Goal: Information Seeking & Learning: Learn about a topic

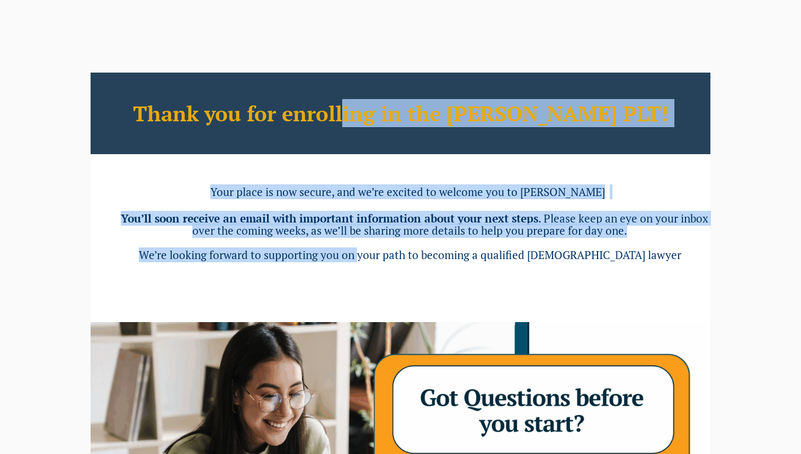
click at [393, 259] on div "Thank you for enrolling in the Leo Cussen PLT! Your place is now secure, and we…" at bounding box center [401, 378] width 620 height 611
click at [393, 259] on span "We’re looking forward to supporting you on your path to becoming a qualified Au…" at bounding box center [410, 254] width 543 height 15
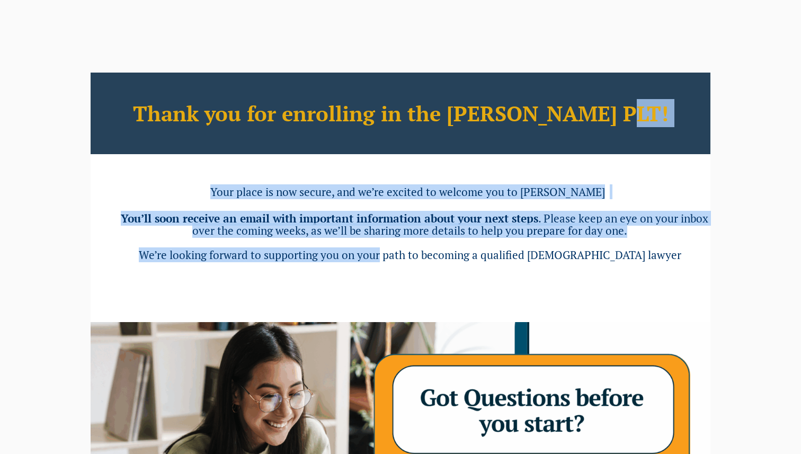
drag, startPoint x: 393, startPoint y: 259, endPoint x: 308, endPoint y: 135, distance: 151.0
click at [308, 135] on div "Thank you for enrolling in the Leo Cussen PLT! Your place is now secure, and we…" at bounding box center [401, 378] width 620 height 611
click at [308, 135] on h2 "Thank you for enrolling in the Leo Cussen PLT!" at bounding box center [401, 114] width 620 height 82
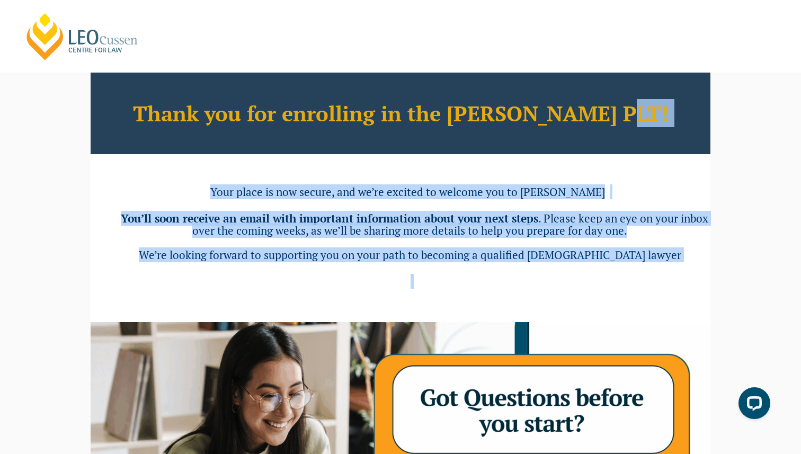
drag, startPoint x: 308, startPoint y: 135, endPoint x: 331, endPoint y: 271, distance: 138.1
click at [331, 271] on div "Thank you for enrolling in the Leo Cussen PLT! Your place is now secure, and we…" at bounding box center [401, 378] width 620 height 611
drag, startPoint x: 331, startPoint y: 271, endPoint x: 295, endPoint y: 143, distance: 133.2
click at [295, 143] on div "Thank you for enrolling in the Leo Cussen PLT! Your place is now secure, and we…" at bounding box center [401, 378] width 620 height 611
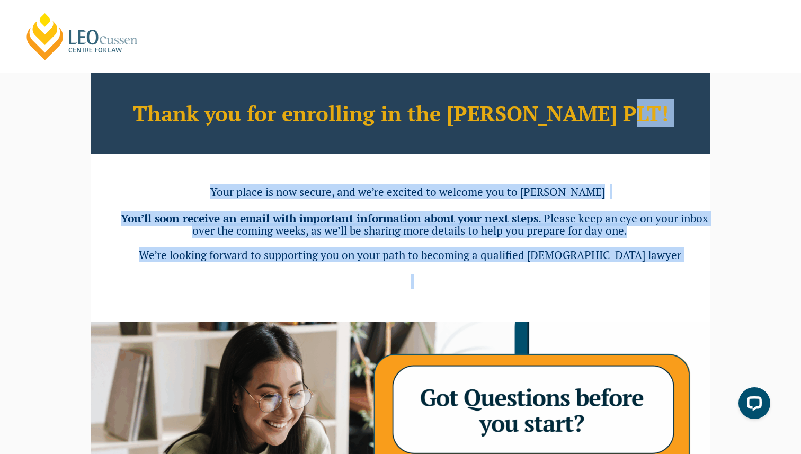
click at [295, 143] on h2 "Thank you for enrolling in the Leo Cussen PLT!" at bounding box center [401, 114] width 620 height 82
drag, startPoint x: 295, startPoint y: 143, endPoint x: 298, endPoint y: 279, distance: 136.8
click at [298, 279] on div "Thank you for enrolling in the Leo Cussen PLT! Your place is now secure, and we…" at bounding box center [401, 378] width 620 height 611
click at [60, 37] on link "[PERSON_NAME] Centre for Law" at bounding box center [82, 37] width 117 height 50
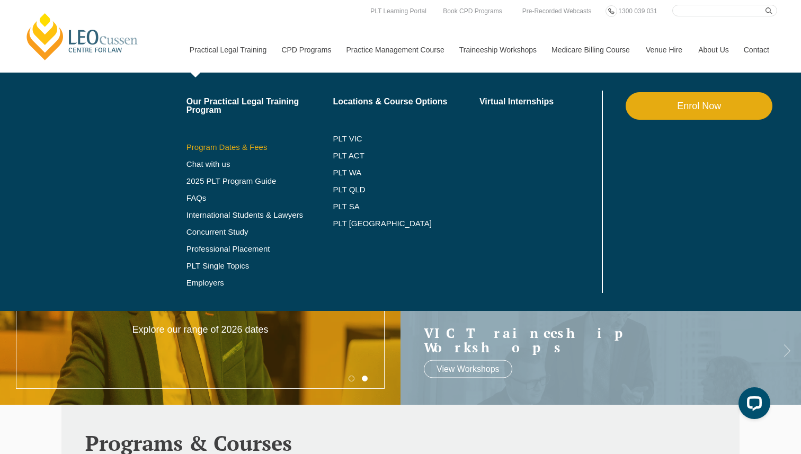
click at [231, 149] on link "Program Dates & Fees" at bounding box center [260, 147] width 147 height 8
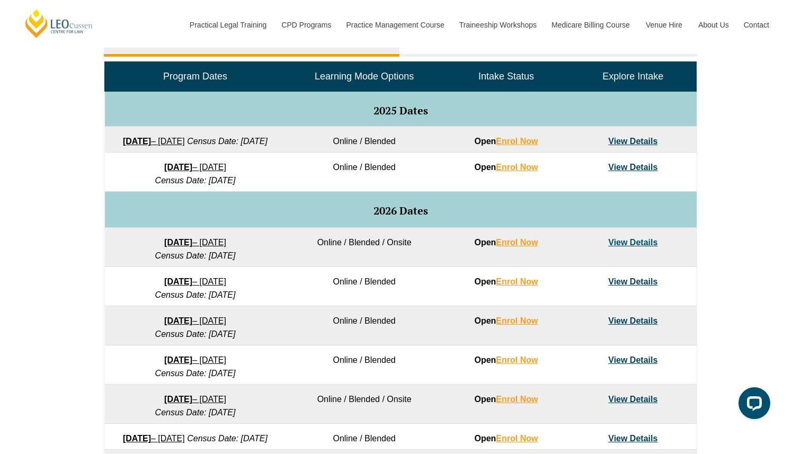
scroll to position [518, 0]
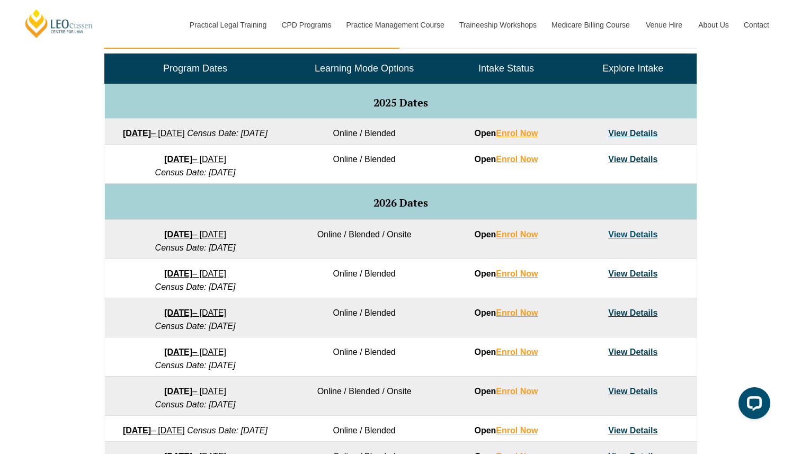
click at [630, 239] on link "View Details" at bounding box center [632, 234] width 49 height 9
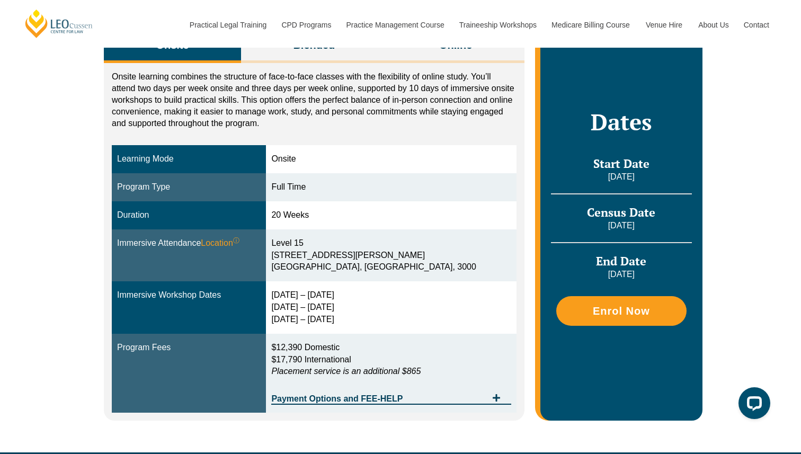
scroll to position [190, 0]
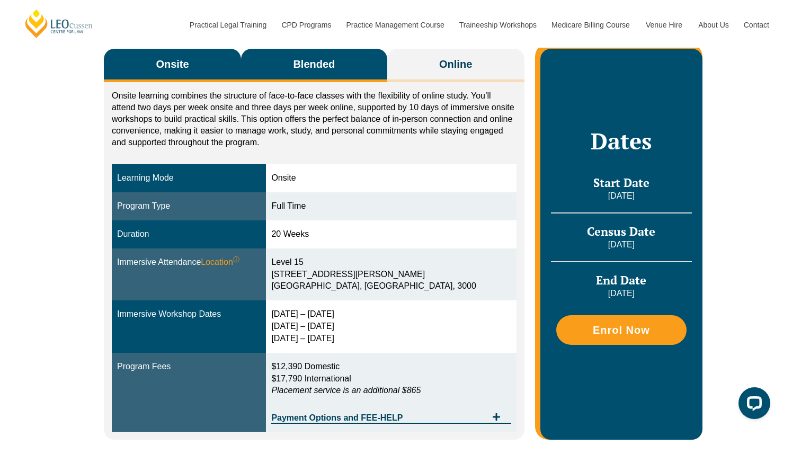
click at [332, 75] on button "Blended" at bounding box center [314, 65] width 146 height 33
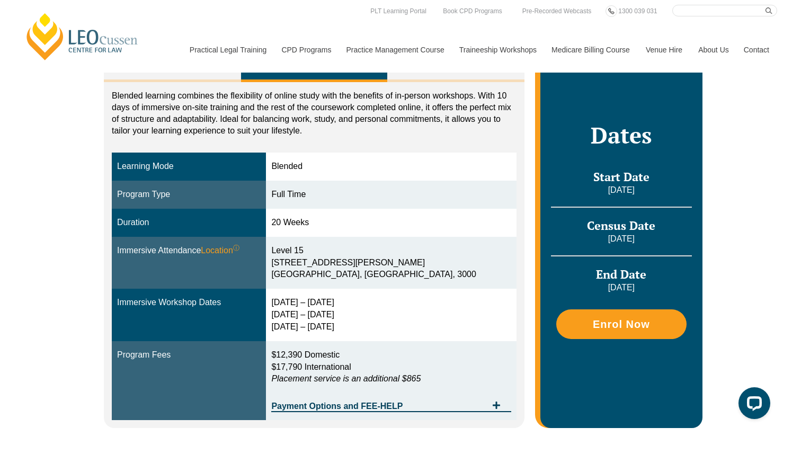
click at [360, 316] on div "2 – 5 Feb 2026 14 – 16 Apr 2026 2 – 4 Jun 2026" at bounding box center [391, 315] width 240 height 37
click at [153, 76] on button "Onsite" at bounding box center [172, 65] width 137 height 33
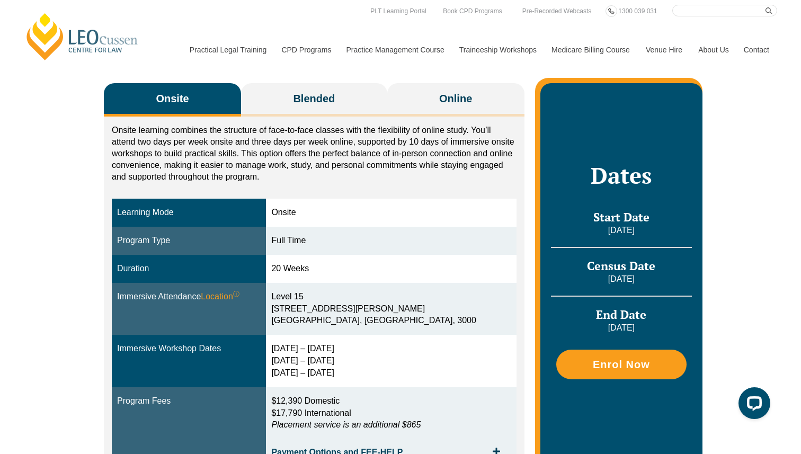
scroll to position [149, 0]
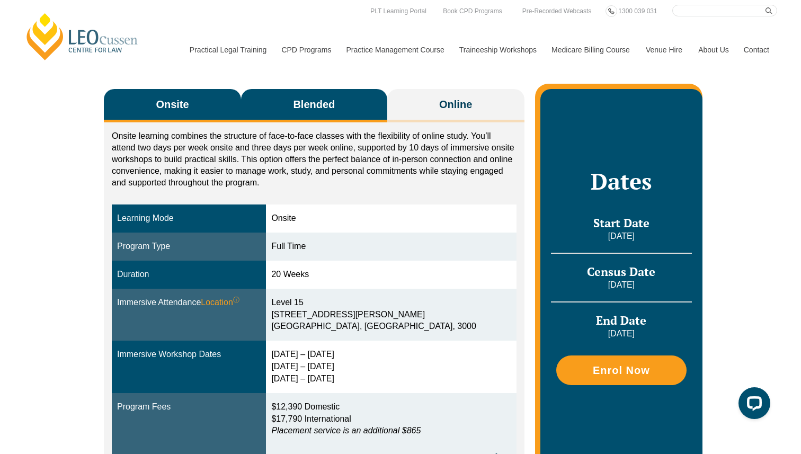
click at [274, 99] on button "Blended" at bounding box center [314, 105] width 146 height 33
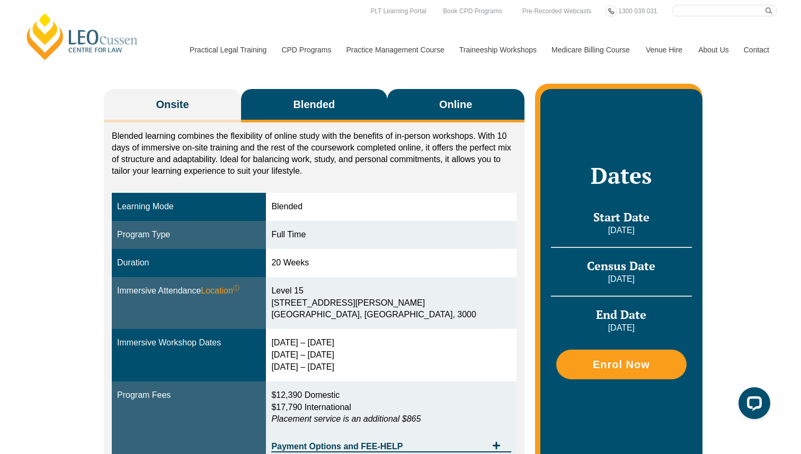
click at [445, 92] on button "Online" at bounding box center [455, 105] width 137 height 33
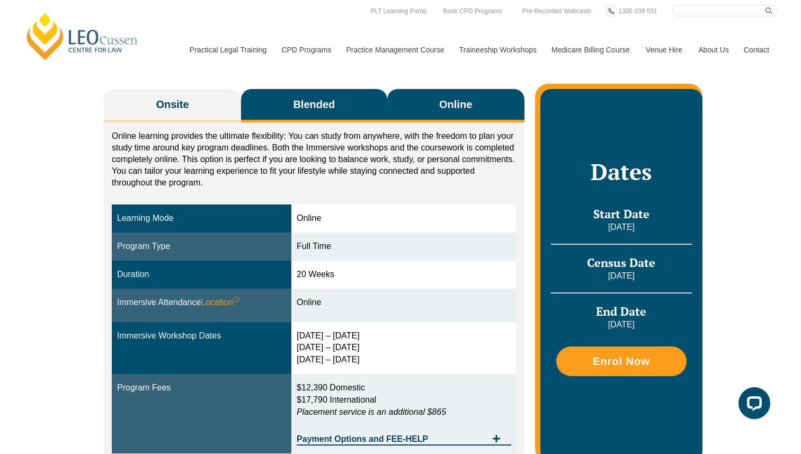
click at [353, 111] on button "Blended" at bounding box center [314, 105] width 146 height 33
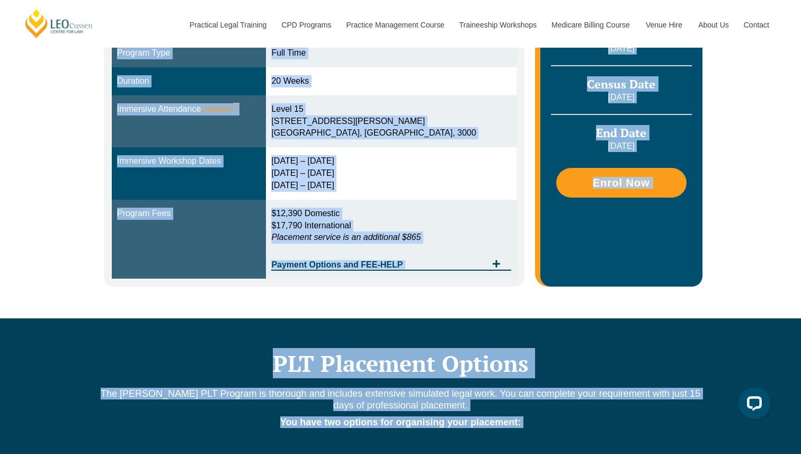
scroll to position [408, 0]
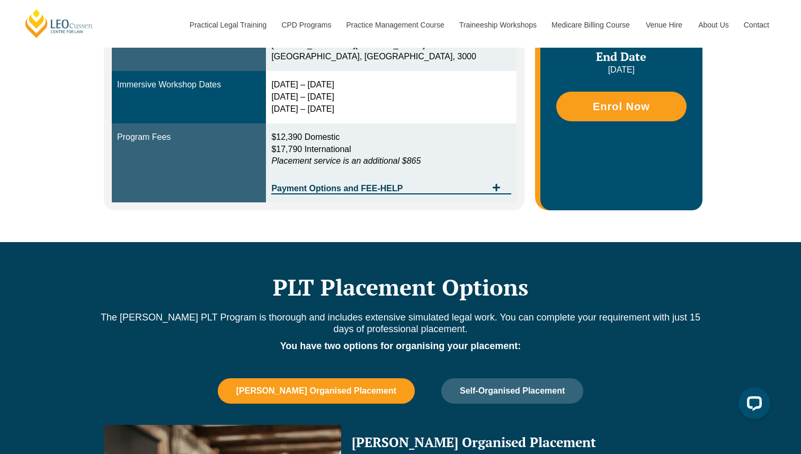
drag, startPoint x: 68, startPoint y: 50, endPoint x: 425, endPoint y: 206, distance: 389.0
click at [423, 205] on div "Onsite Blended Online Onsite learning combines the structure of face-to-face cl…" at bounding box center [400, 16] width 801 height 454
click at [425, 206] on div "Blended learning combines the flexibility of online study with the benefits of …" at bounding box center [314, 37] width 421 height 346
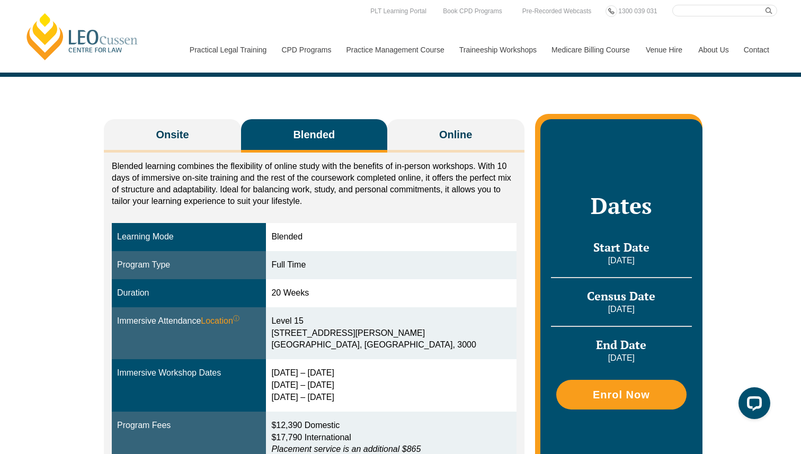
scroll to position [0, 0]
